Goal: Book appointment/travel/reservation

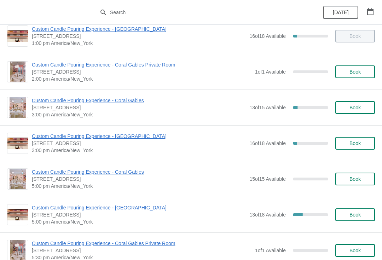
scroll to position [191, 0]
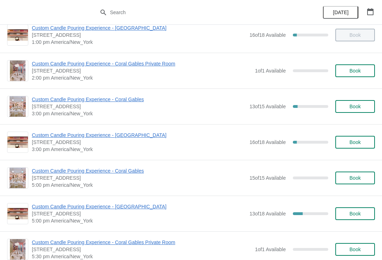
click at [357, 145] on span "Book" at bounding box center [355, 143] width 11 height 6
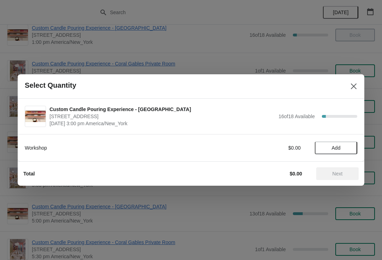
click at [337, 151] on span "Add" at bounding box center [336, 148] width 9 height 6
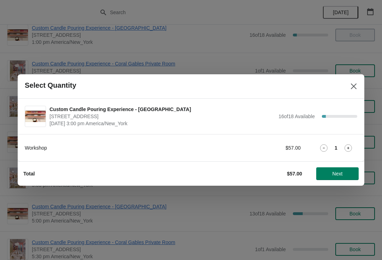
click at [348, 150] on icon at bounding box center [348, 147] width 7 height 7
click at [339, 177] on button "Next" at bounding box center [338, 173] width 42 height 13
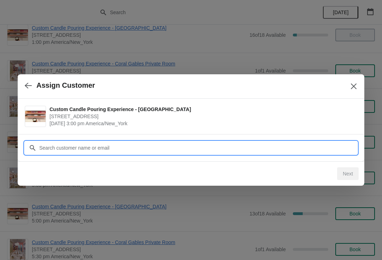
click at [158, 147] on input "Customer" at bounding box center [198, 148] width 319 height 13
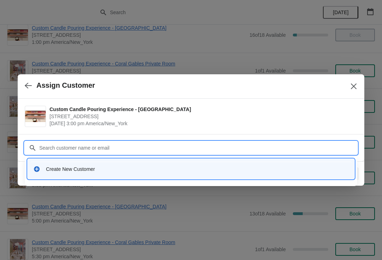
click at [82, 170] on div "Create New Customer" at bounding box center [197, 169] width 303 height 7
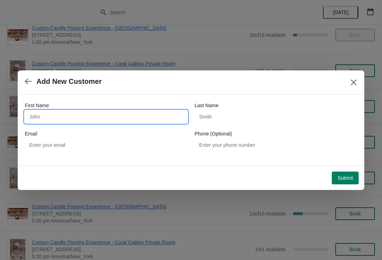
click at [95, 123] on input "First Name" at bounding box center [106, 116] width 163 height 13
type input "[PERSON_NAME]"
click at [231, 108] on div "Last Name" at bounding box center [276, 105] width 163 height 7
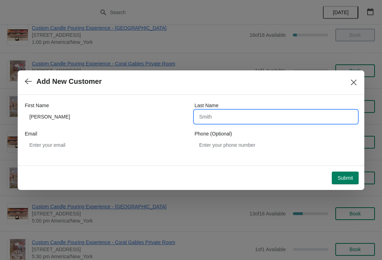
click at [232, 115] on input "Last Name" at bounding box center [276, 116] width 163 height 13
type input "[PERSON_NAME]"
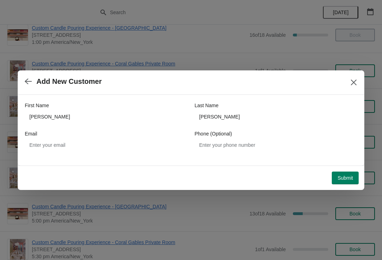
click at [348, 177] on span "Submit" at bounding box center [346, 178] width 16 height 6
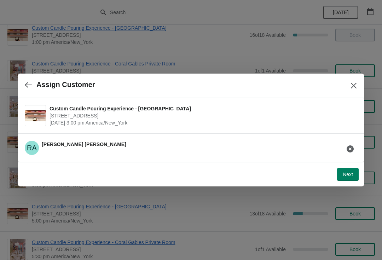
click at [341, 180] on button "Next" at bounding box center [348, 174] width 22 height 13
select select "Friend"
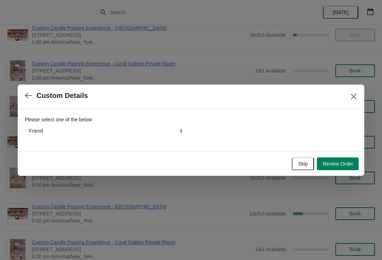
click at [334, 168] on button "Review Order" at bounding box center [338, 164] width 42 height 13
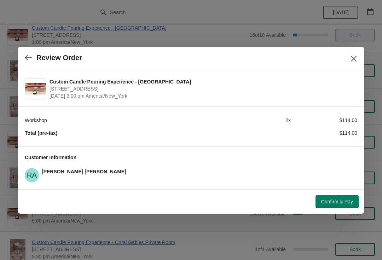
click at [334, 200] on span "Confirm & Pay" at bounding box center [337, 202] width 32 height 6
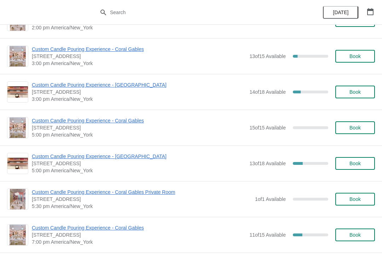
scroll to position [242, 0]
click at [137, 86] on span "Custom Candle Pouring Experience - [GEOGRAPHIC_DATA]" at bounding box center [139, 84] width 214 height 7
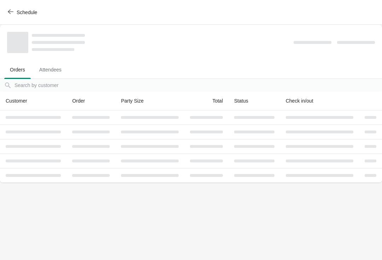
scroll to position [0, 0]
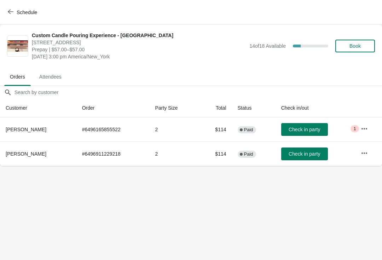
click at [311, 154] on span "Check in party" at bounding box center [305, 154] width 32 height 6
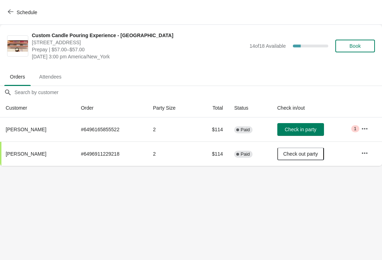
click at [13, 16] on button "Schedule" at bounding box center [23, 12] width 39 height 13
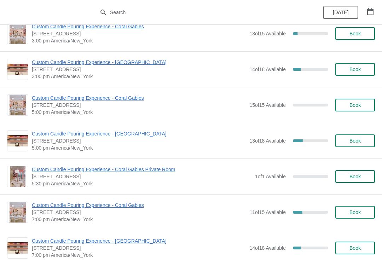
scroll to position [265, 0]
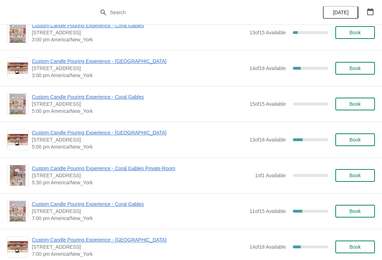
click at [135, 135] on span "Custom Candle Pouring Experience - [GEOGRAPHIC_DATA]" at bounding box center [139, 132] width 214 height 7
